Goal: Check status: Check status

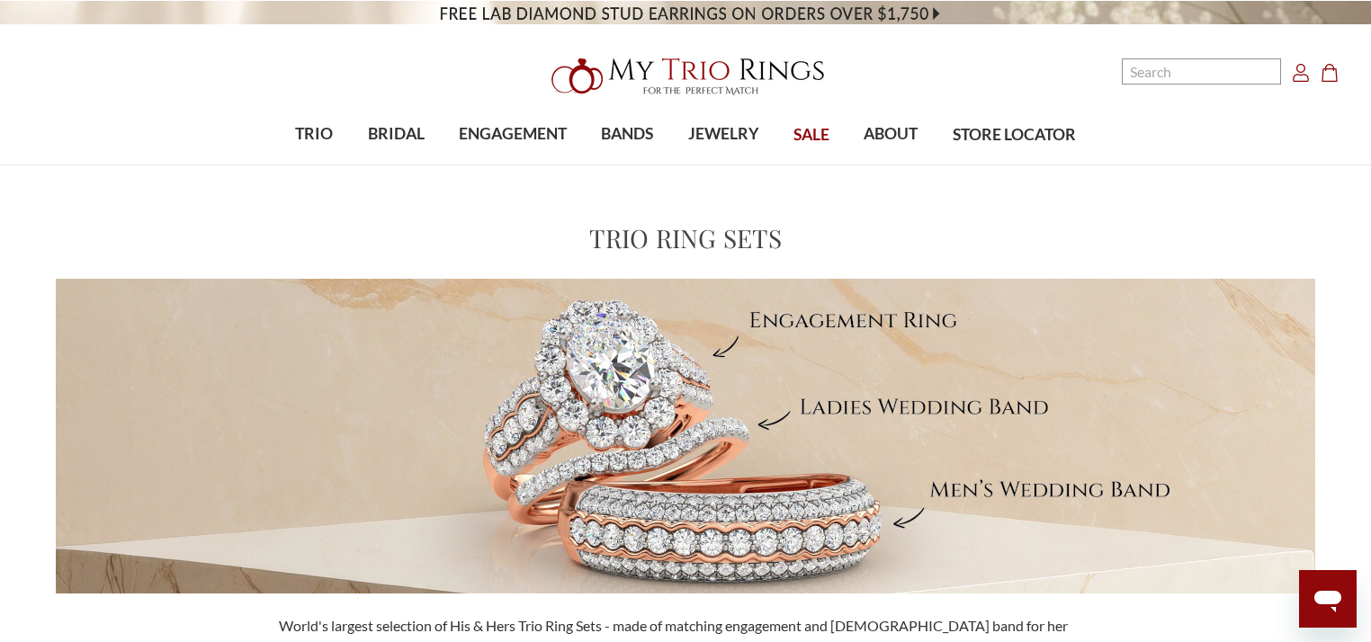
click at [1294, 76] on use "Account" at bounding box center [1301, 73] width 16 height 18
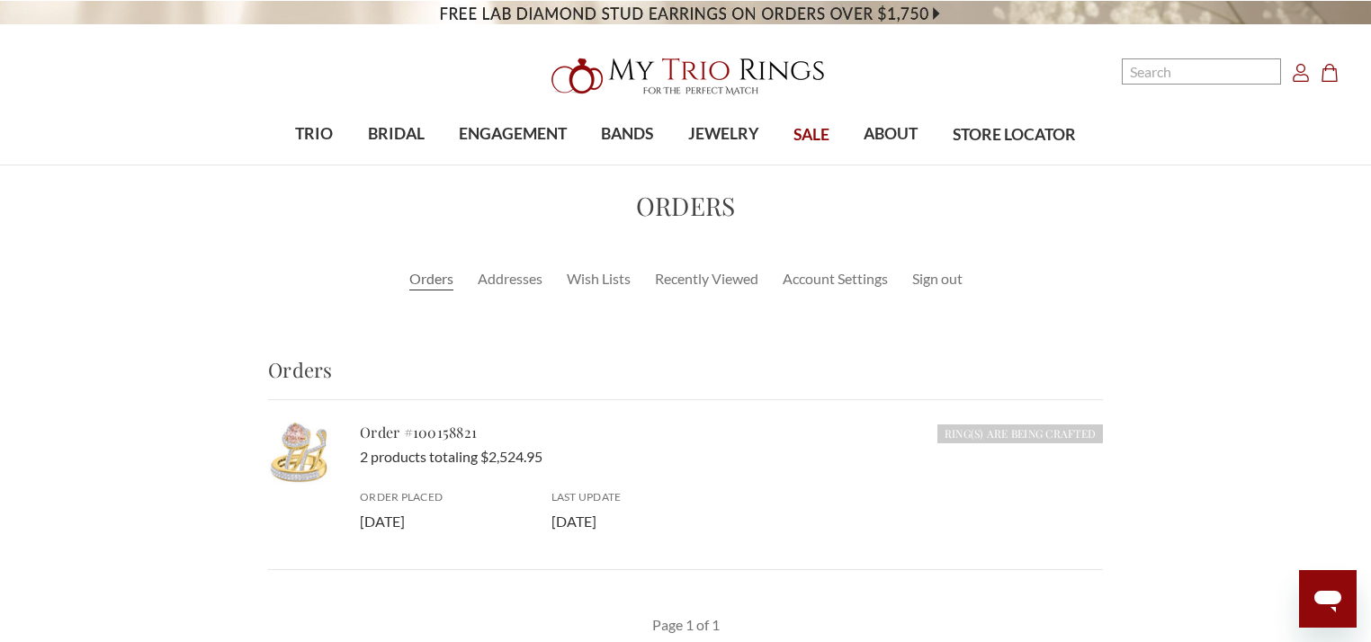
click at [430, 282] on link "Orders" at bounding box center [431, 279] width 44 height 22
click at [434, 428] on link "Order #100158821" at bounding box center [418, 432] width 117 height 19
